Goal: Information Seeking & Learning: Learn about a topic

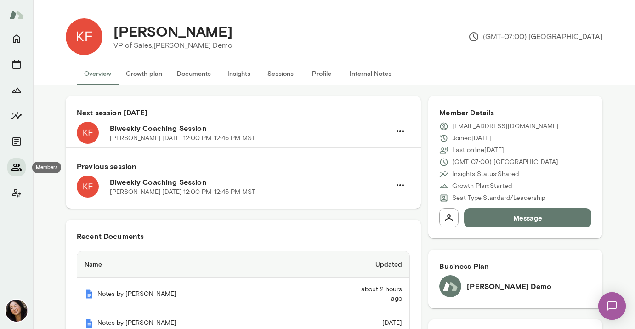
click at [13, 165] on icon "Members" at bounding box center [16, 167] width 11 height 11
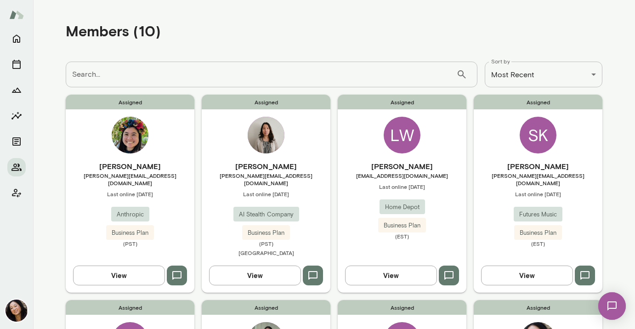
click at [133, 140] on img at bounding box center [130, 135] width 37 height 37
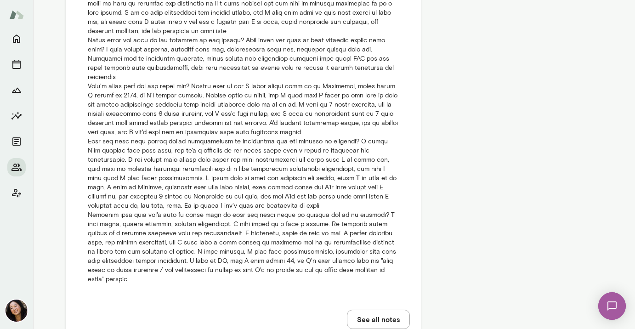
scroll to position [589, 0]
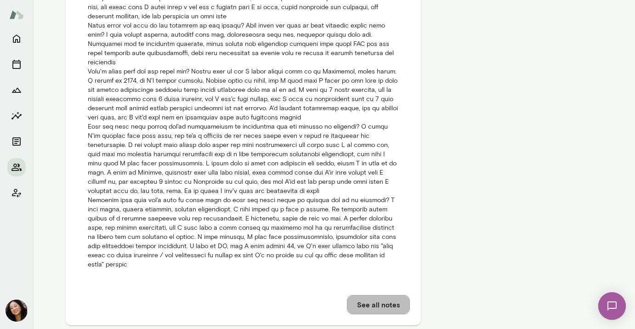
click at [370, 295] on button "See all notes" at bounding box center [378, 304] width 63 height 19
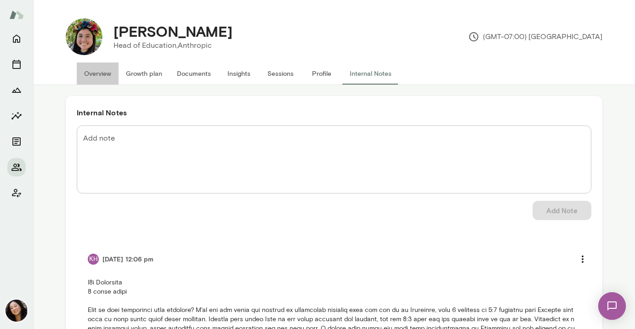
click at [99, 73] on button "Overview" at bounding box center [98, 73] width 42 height 22
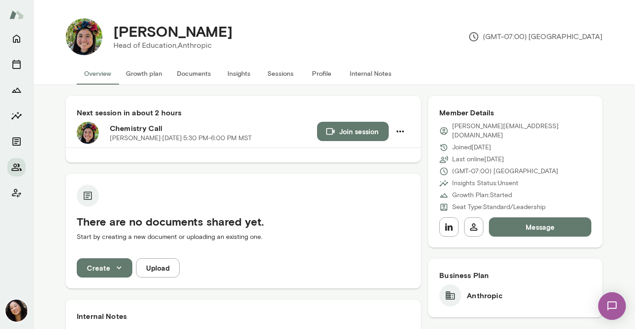
click at [159, 73] on button "Growth plan" at bounding box center [143, 73] width 51 height 22
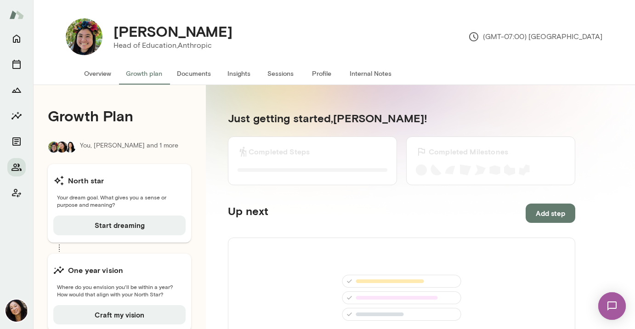
click at [199, 79] on button "Documents" at bounding box center [193, 73] width 49 height 22
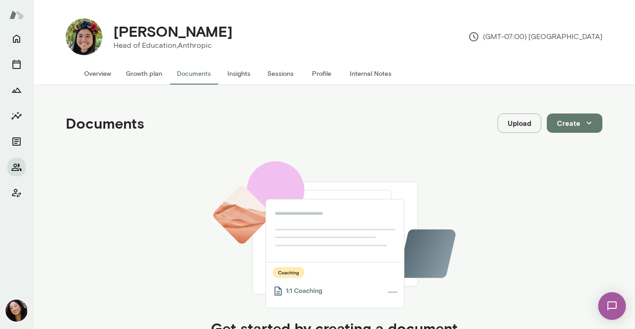
click at [235, 74] on button "Insights" at bounding box center [238, 73] width 41 height 22
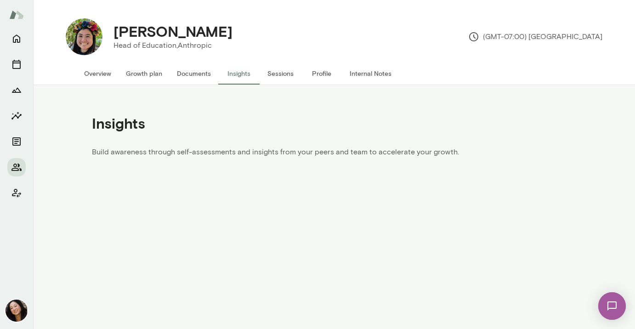
click at [282, 73] on button "Sessions" at bounding box center [279, 73] width 41 height 22
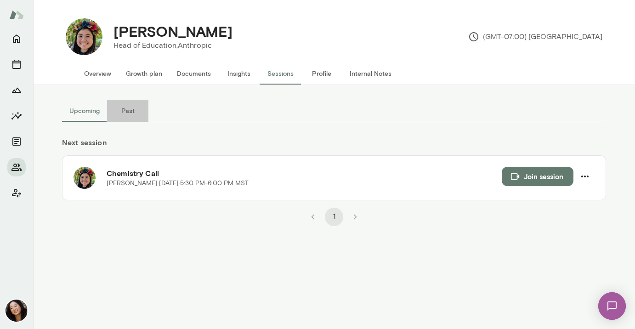
click at [127, 115] on button "Past" at bounding box center [127, 111] width 41 height 22
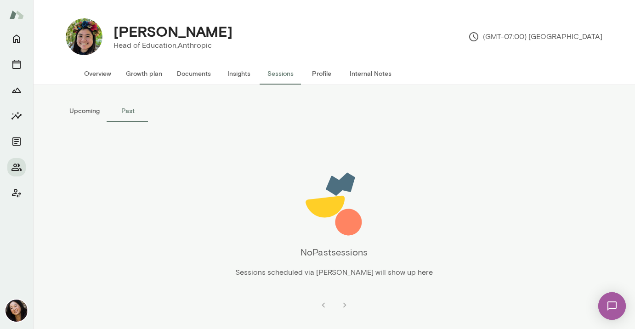
click at [80, 112] on button "Upcoming" at bounding box center [84, 111] width 45 height 22
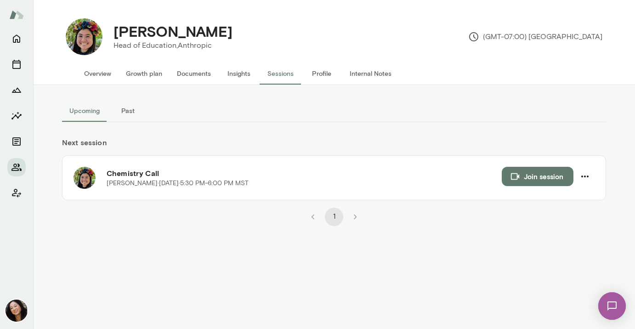
click at [323, 76] on button "Profile" at bounding box center [321, 73] width 41 height 22
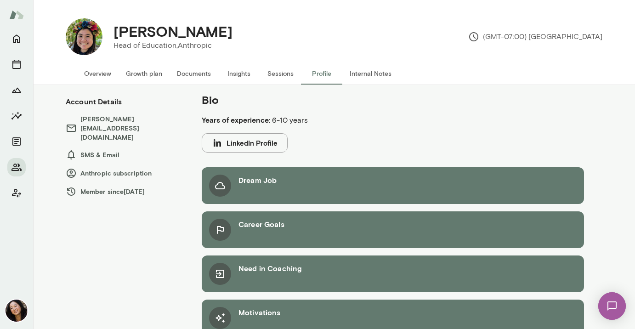
click at [357, 78] on button "Internal Notes" at bounding box center [370, 73] width 56 height 22
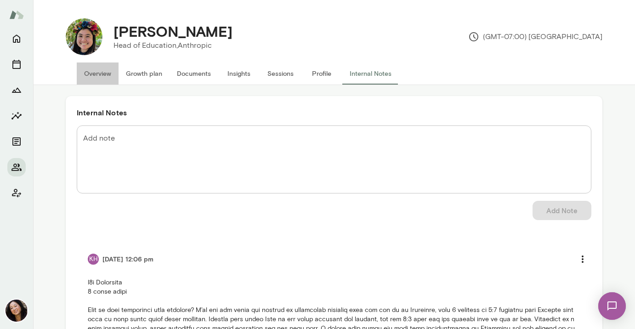
click at [97, 77] on button "Overview" at bounding box center [98, 73] width 42 height 22
